Goal: Information Seeking & Learning: Find specific page/section

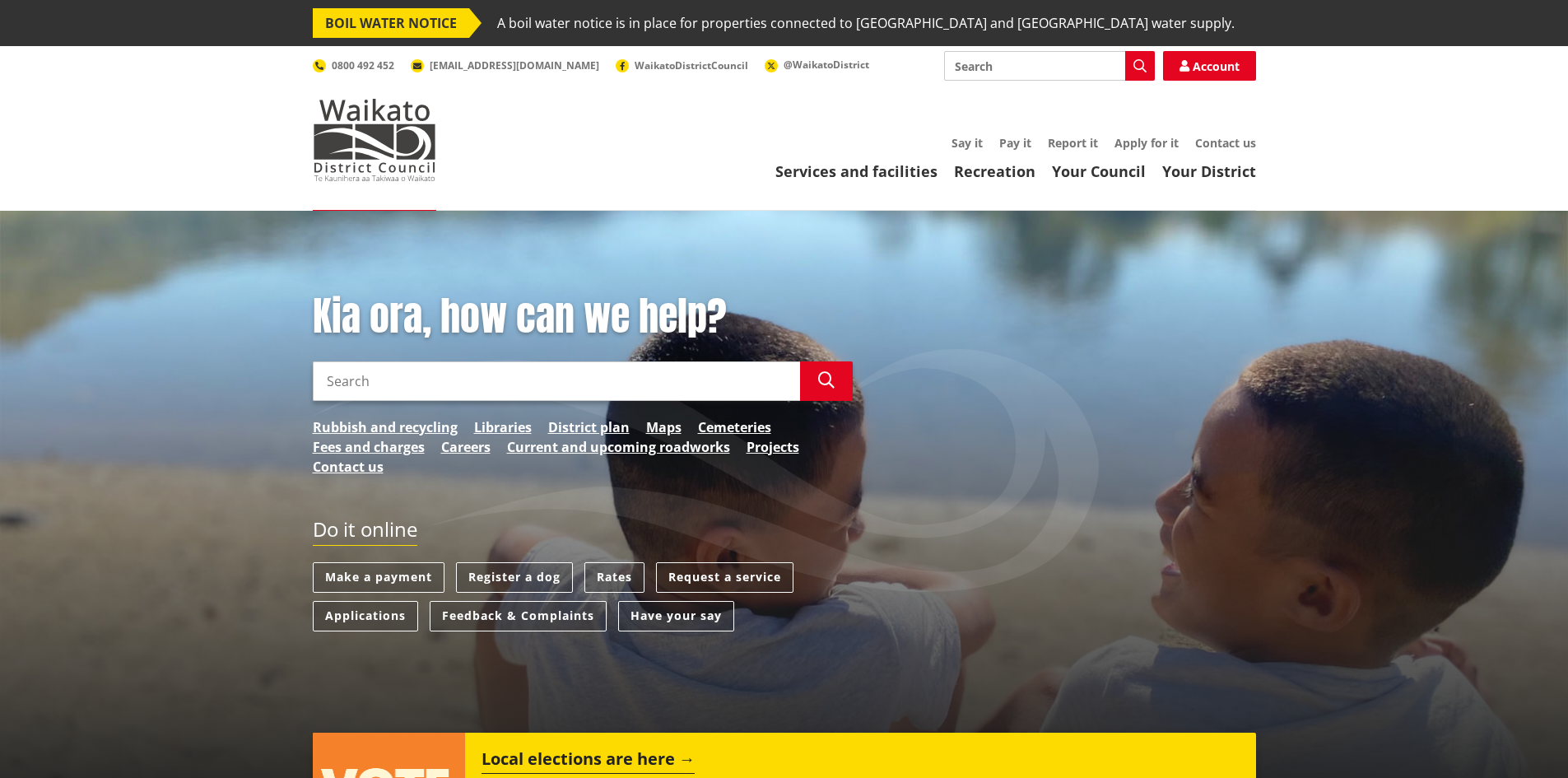
click at [1104, 183] on header "Toggle search Toggle navigation Services and facilities Recreation Your Council…" at bounding box center [784, 128] width 1568 height 164
click at [1105, 175] on link "Your Council" at bounding box center [1098, 171] width 94 height 19
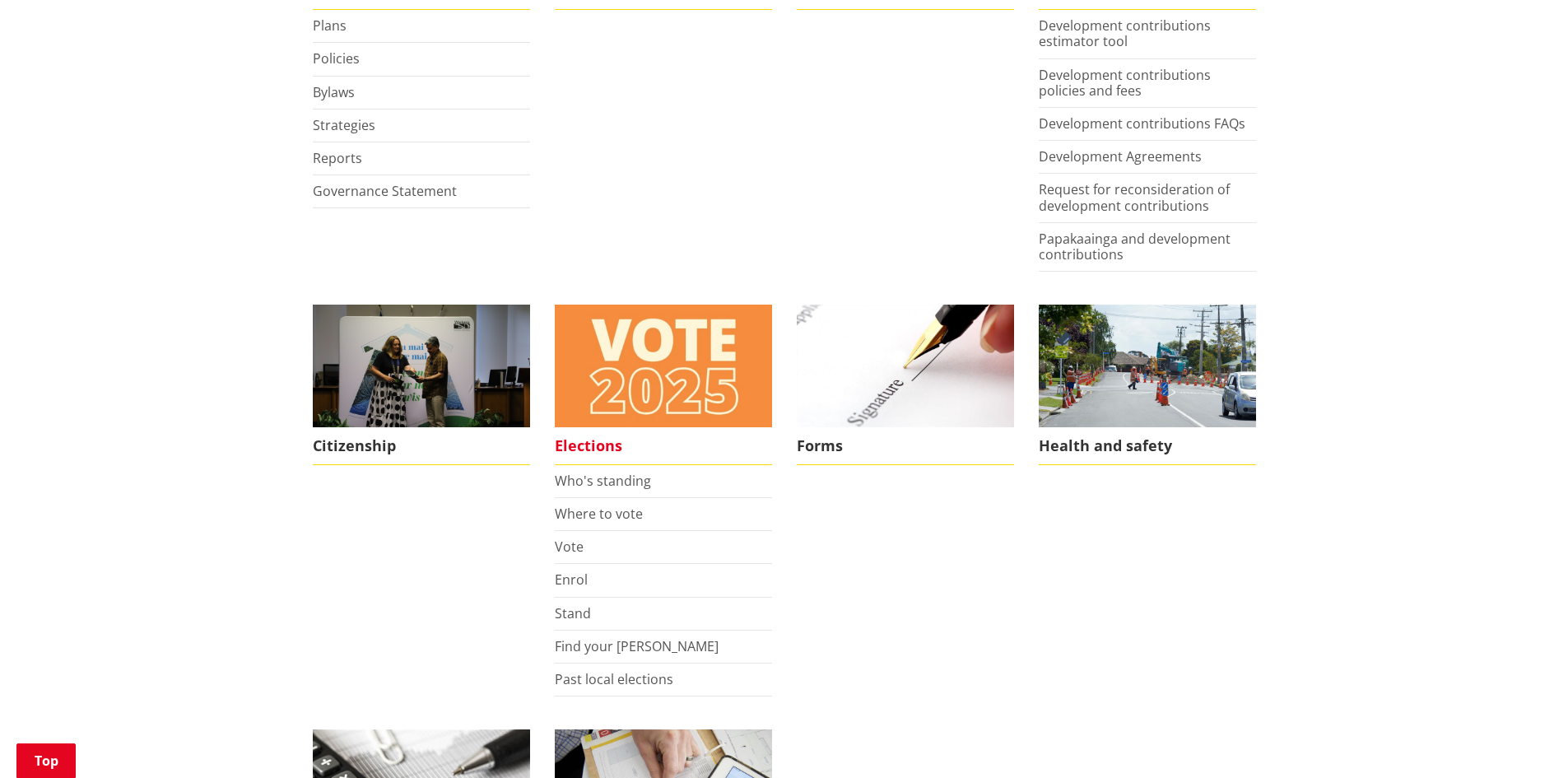
scroll to position [1070, 0]
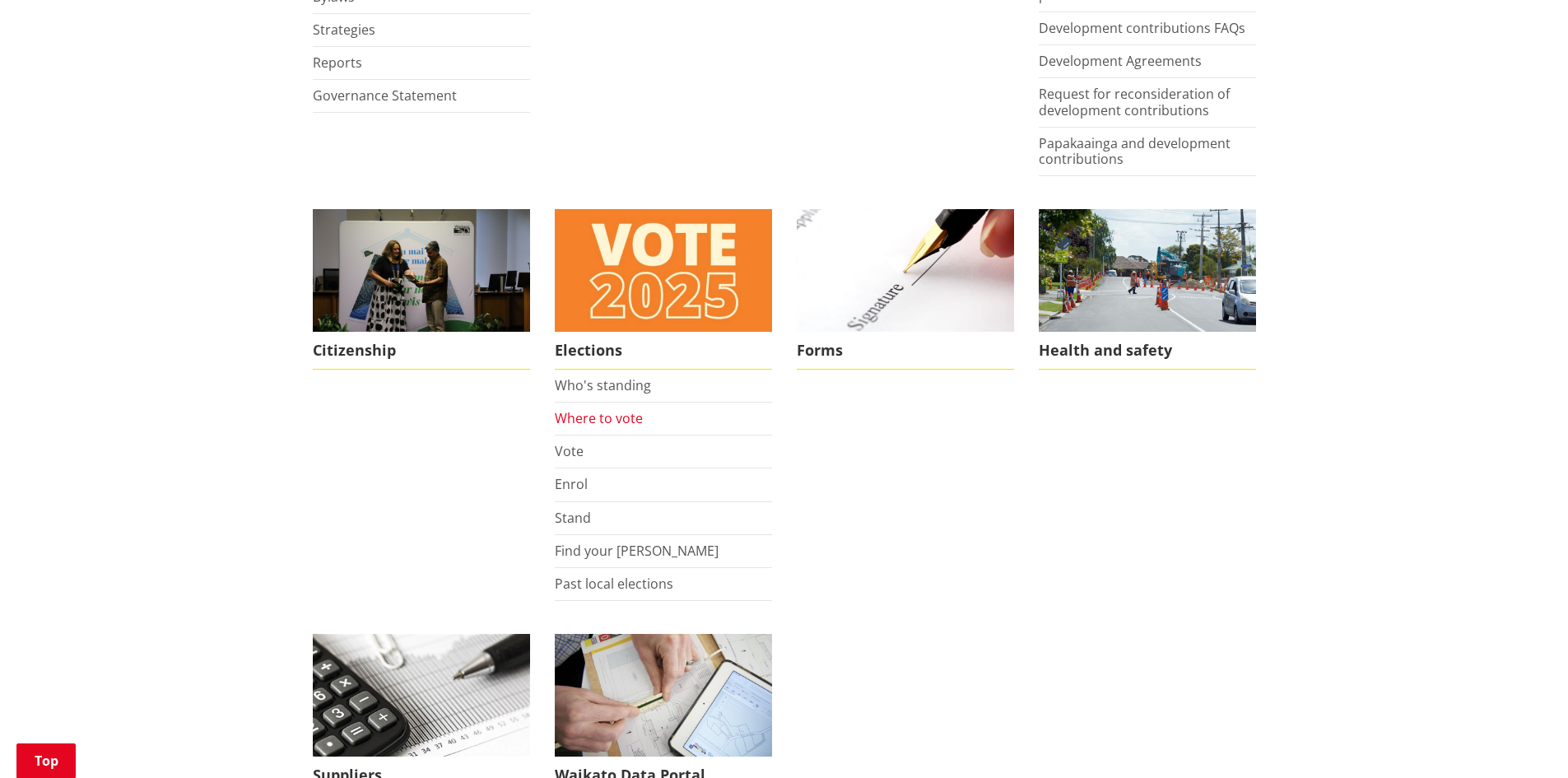
click at [588, 413] on link "Where to vote" at bounding box center [599, 418] width 88 height 18
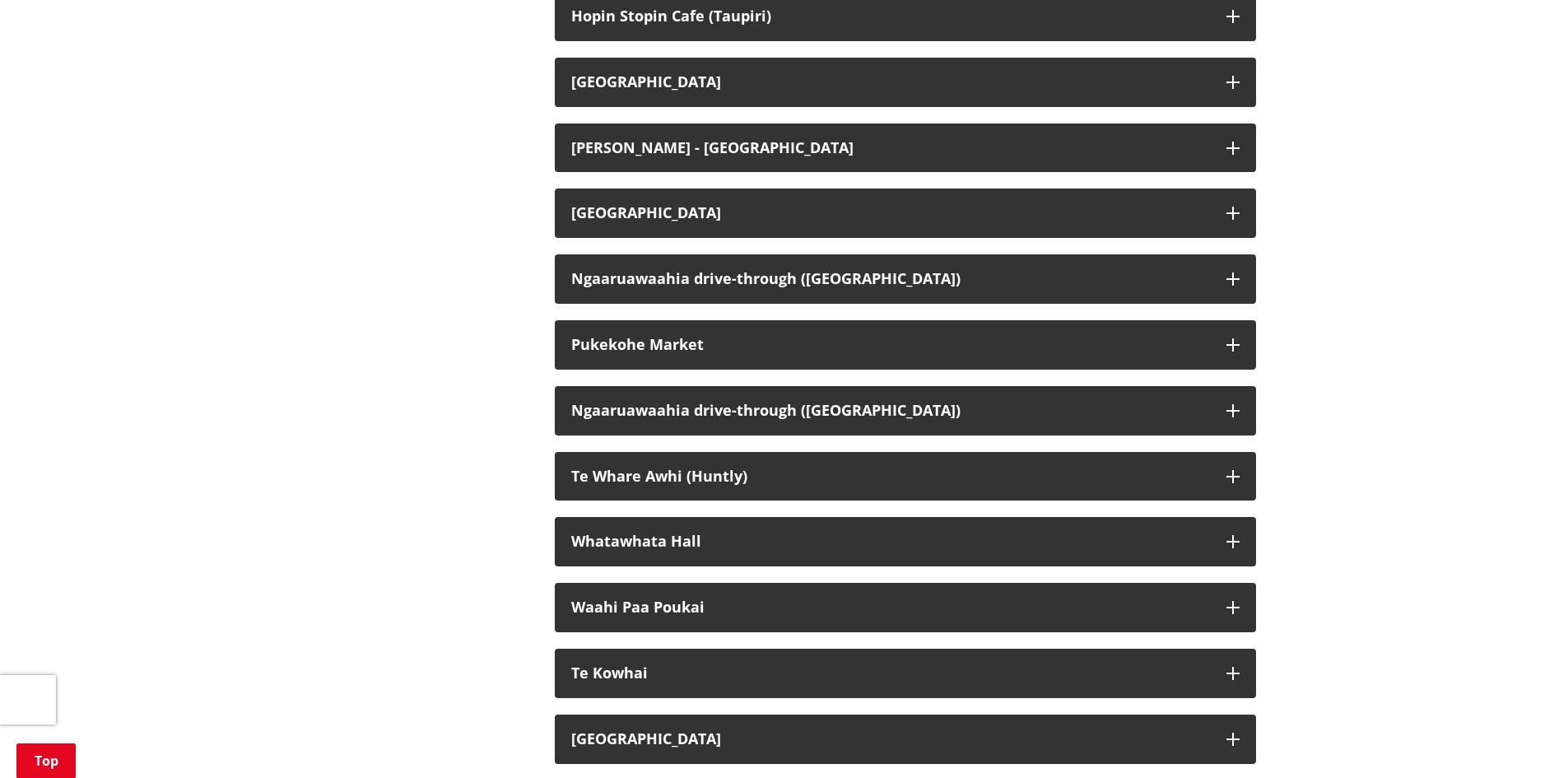
scroll to position [3703, 0]
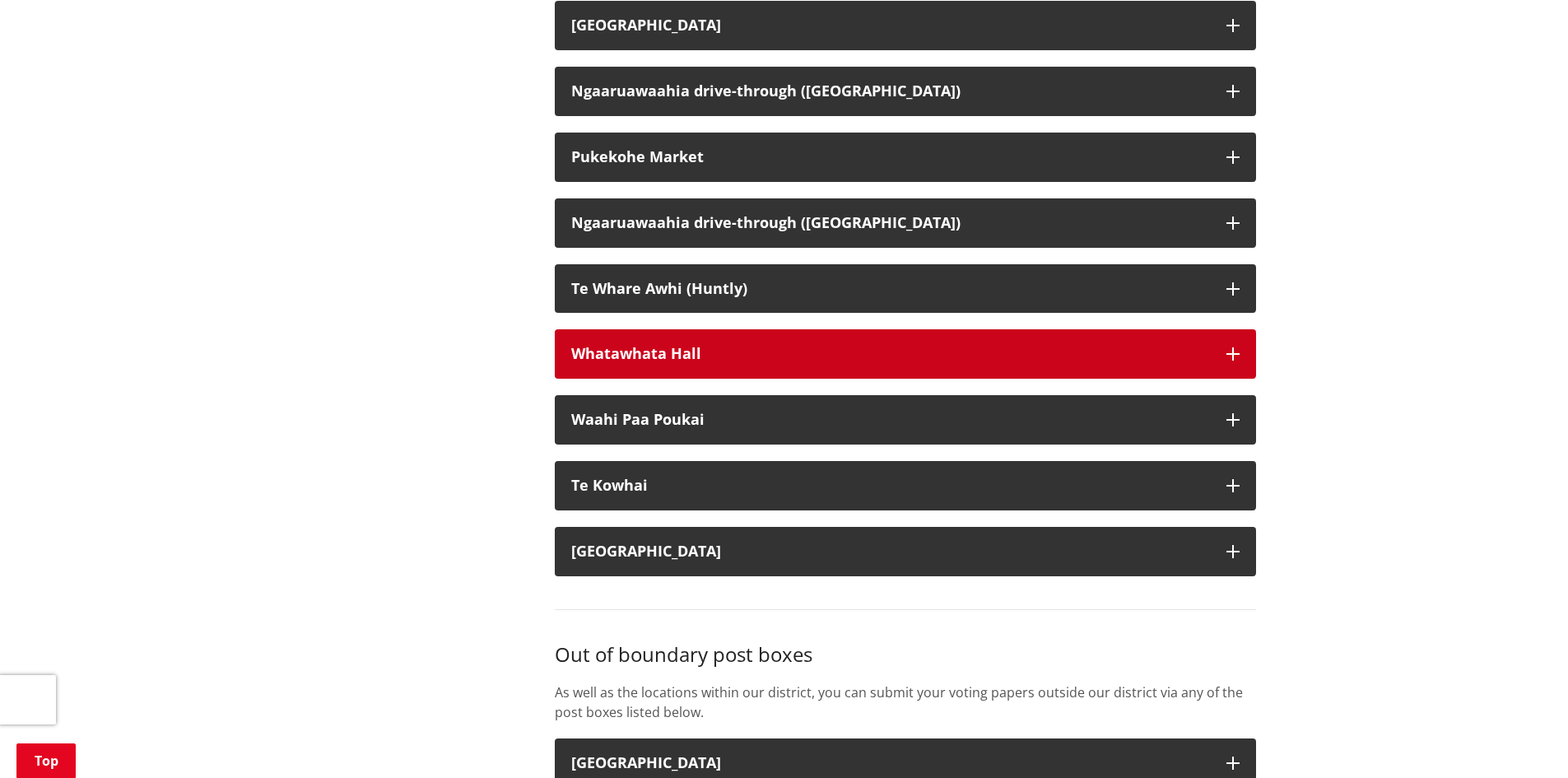
click at [637, 378] on button "Whatawhata Hall" at bounding box center [905, 354] width 701 height 50
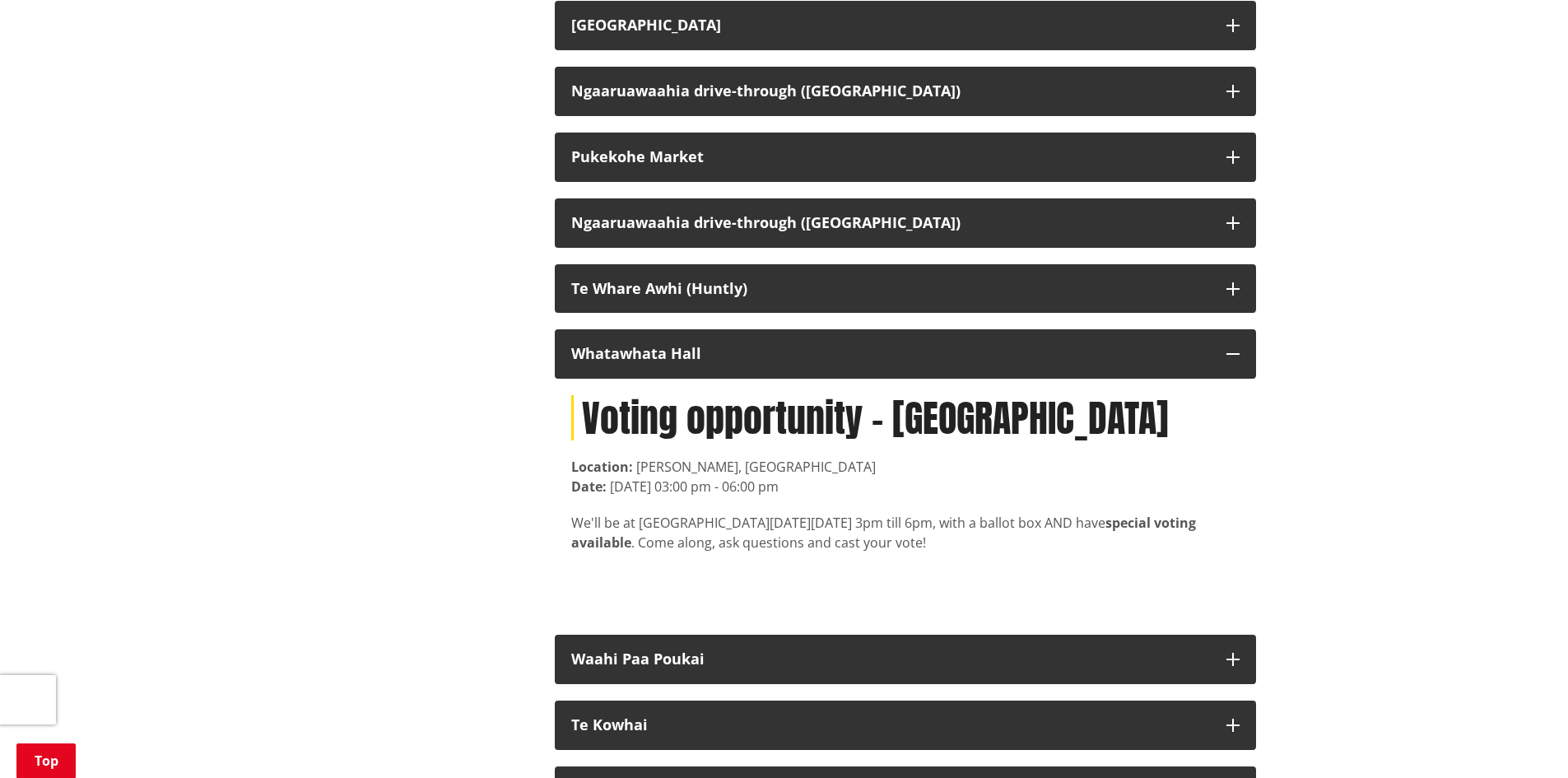
drag, startPoint x: 831, startPoint y: 590, endPoint x: 717, endPoint y: 591, distance: 114.0
click at [717, 496] on div "Date: 7 October 2025, 03:00 pm - 06:00 pm" at bounding box center [906, 486] width 669 height 19
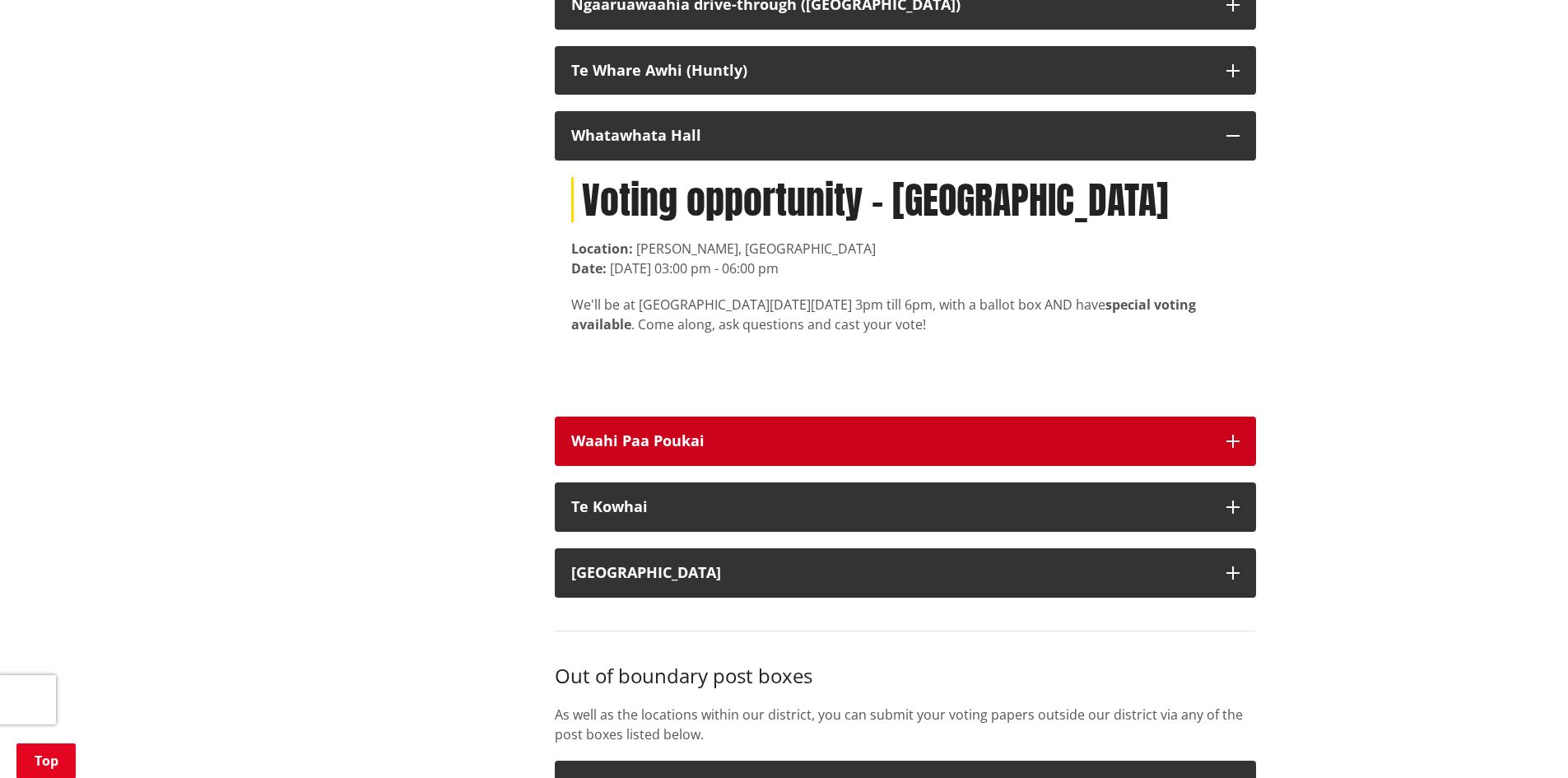
scroll to position [3949, 0]
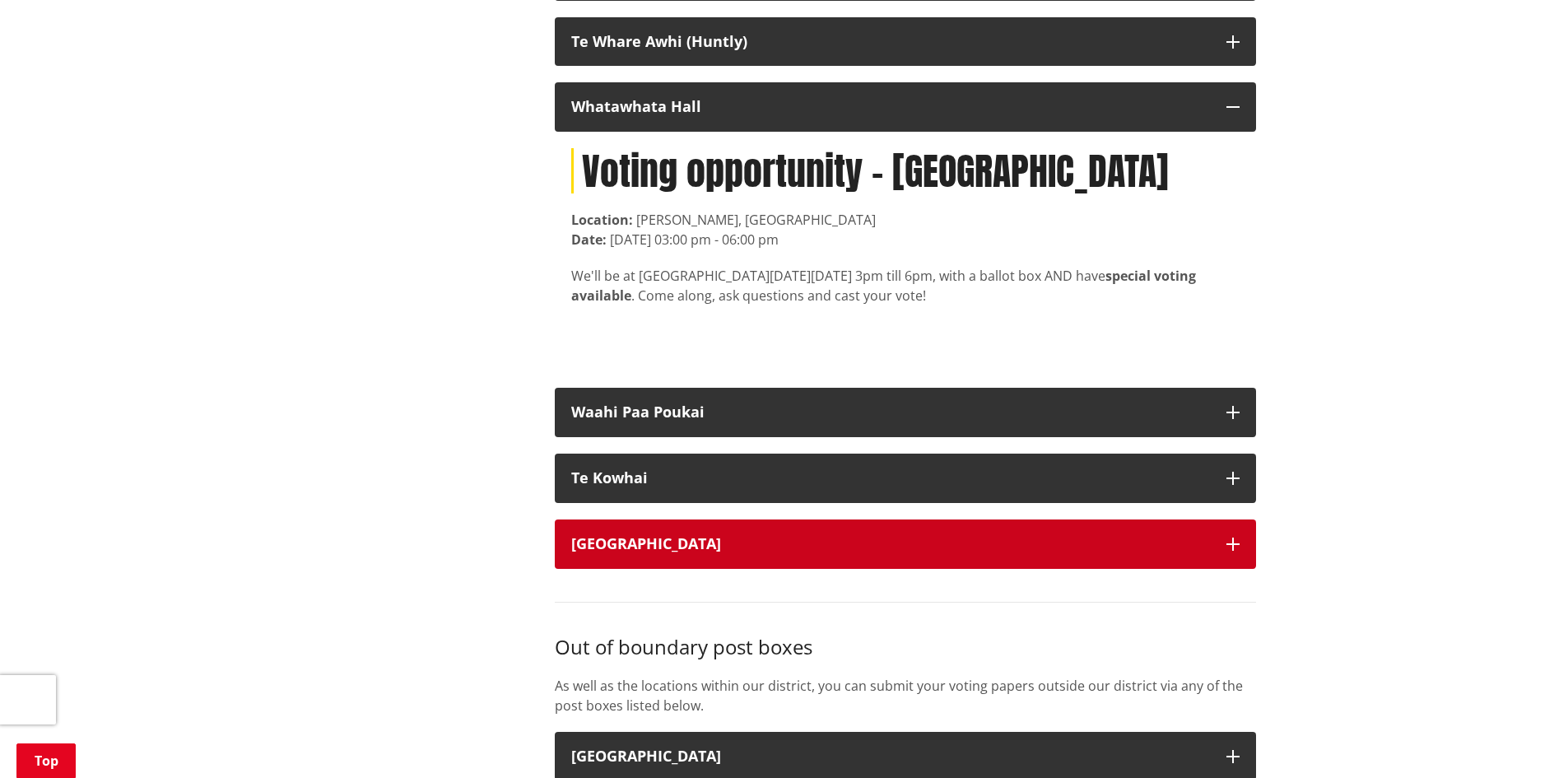
click at [688, 568] on button "Pookeno Main Street" at bounding box center [905, 544] width 701 height 50
